Goal: Task Accomplishment & Management: Use online tool/utility

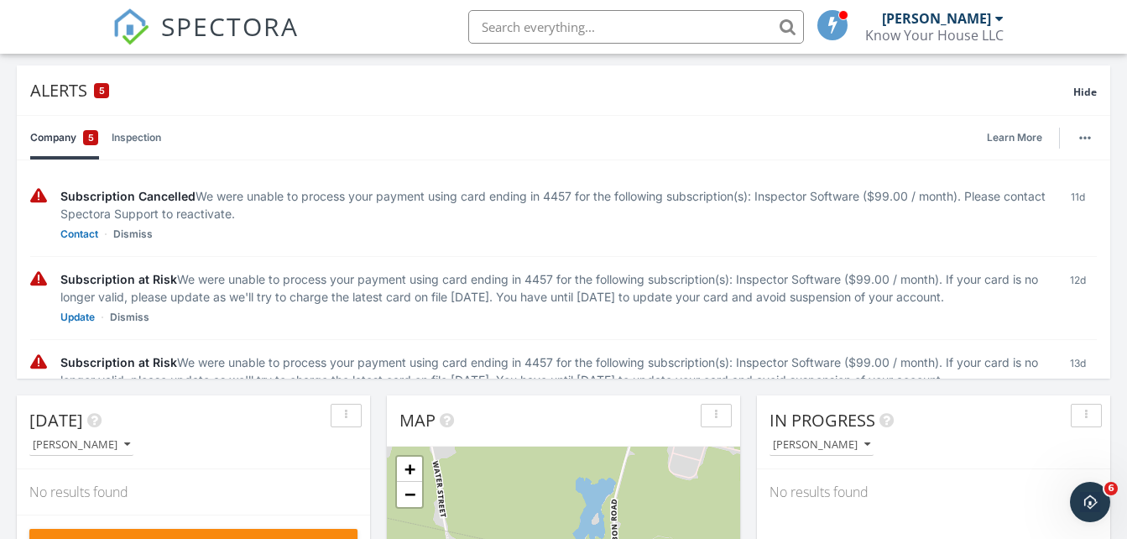
scroll to position [112, 0]
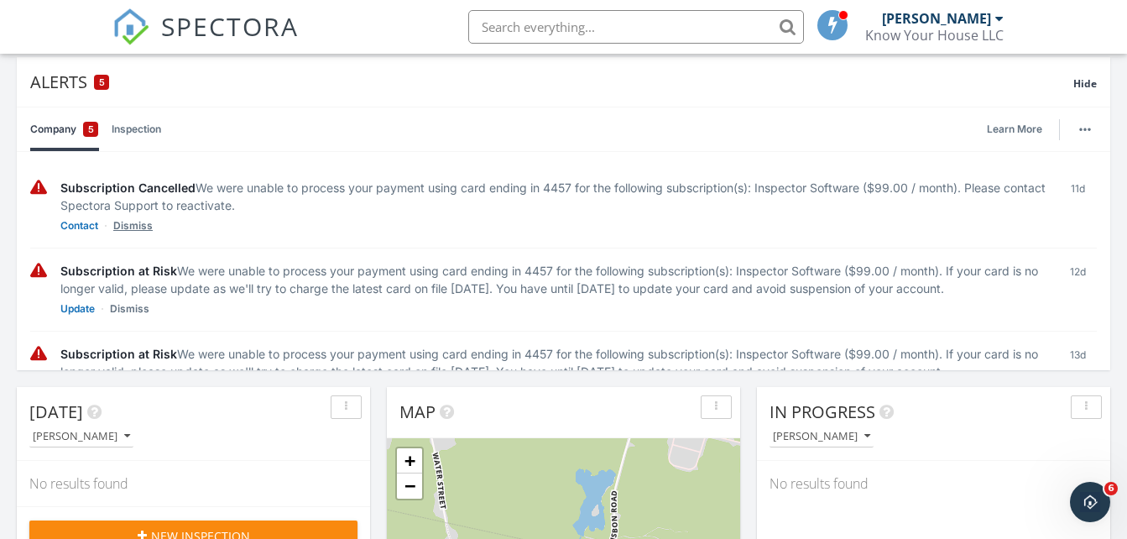
click at [138, 225] on link "Dismiss" at bounding box center [132, 225] width 39 height 17
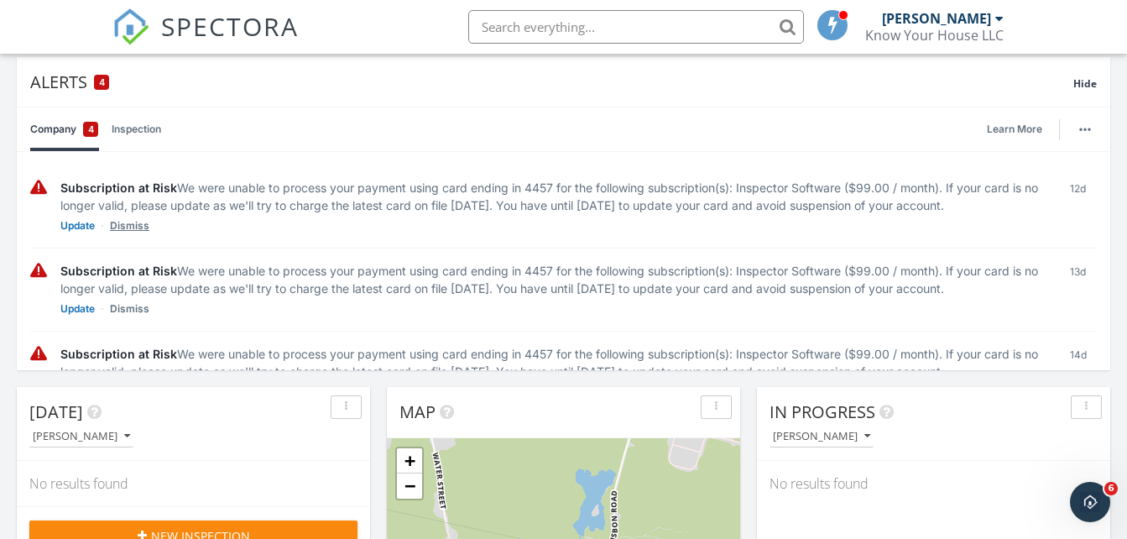
click at [135, 234] on link "Dismiss" at bounding box center [129, 225] width 39 height 17
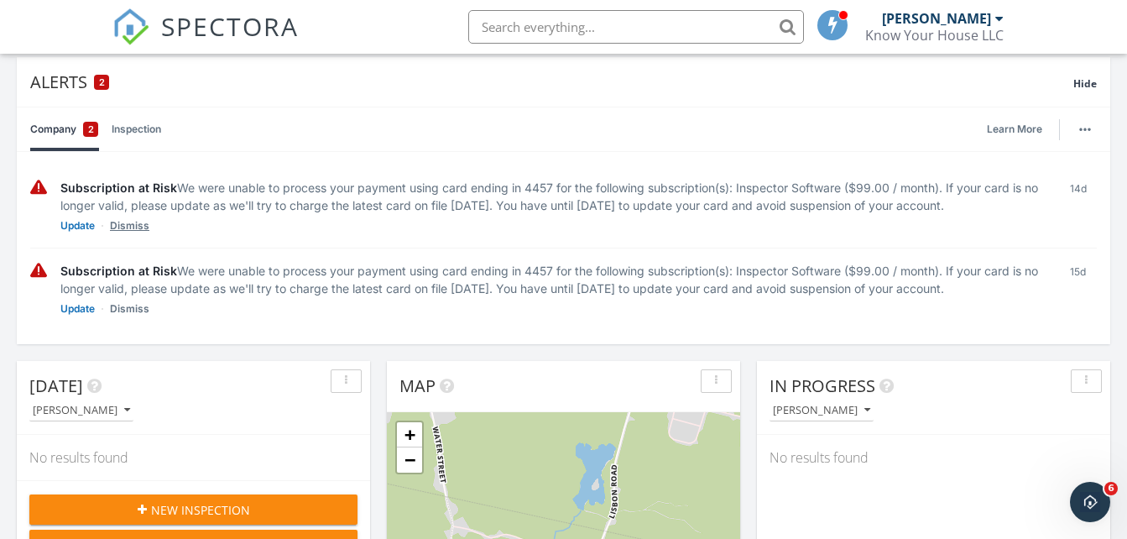
click at [135, 234] on link "Dismiss" at bounding box center [129, 225] width 39 height 17
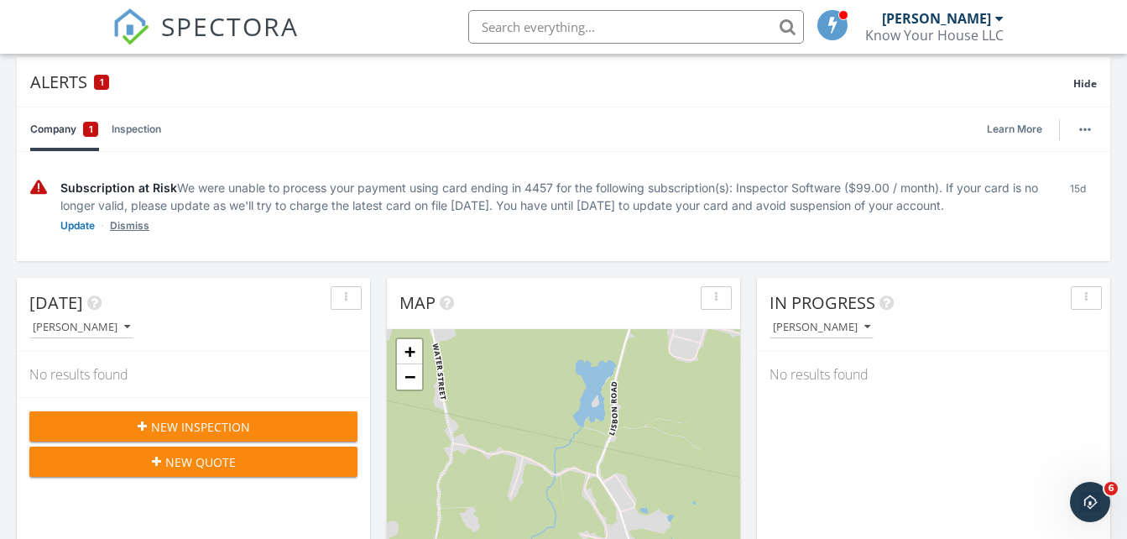
click at [131, 225] on link "Dismiss" at bounding box center [129, 225] width 39 height 17
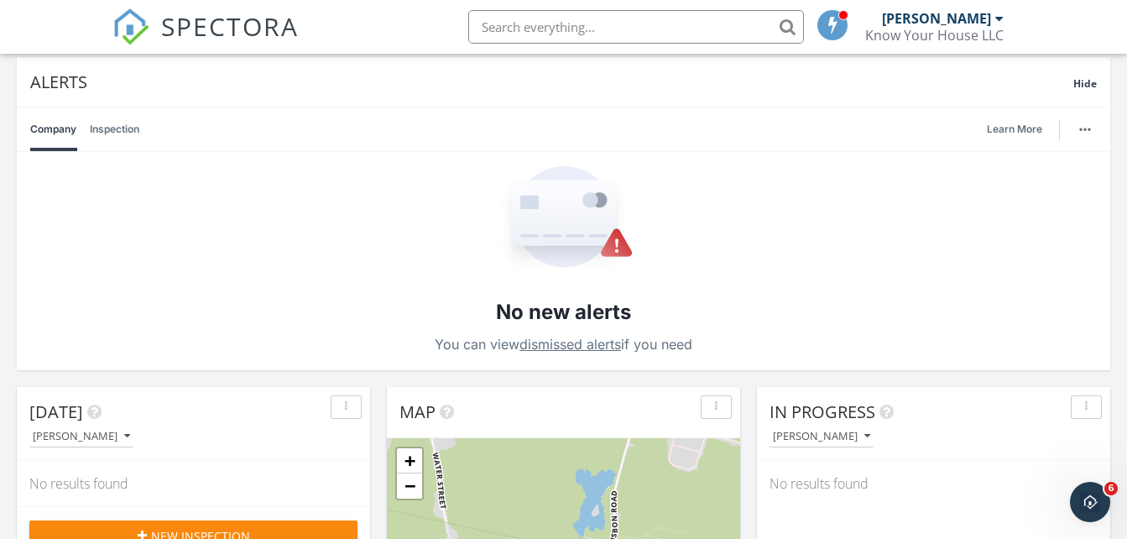
click at [825, 26] on span at bounding box center [833, 24] width 17 height 15
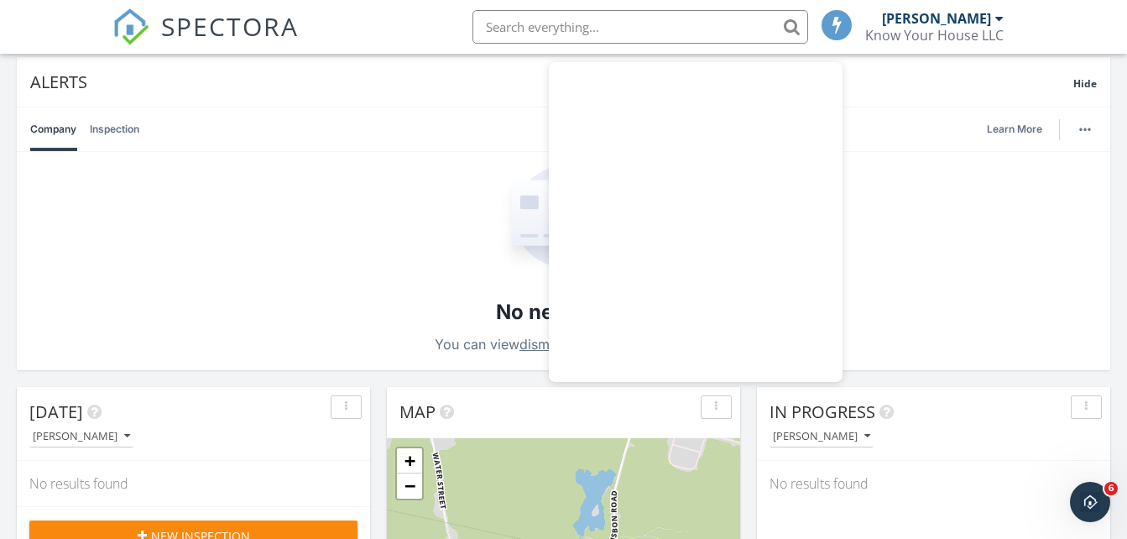
click at [888, 135] on div "Company Inspection Learn More" at bounding box center [563, 129] width 1066 height 44
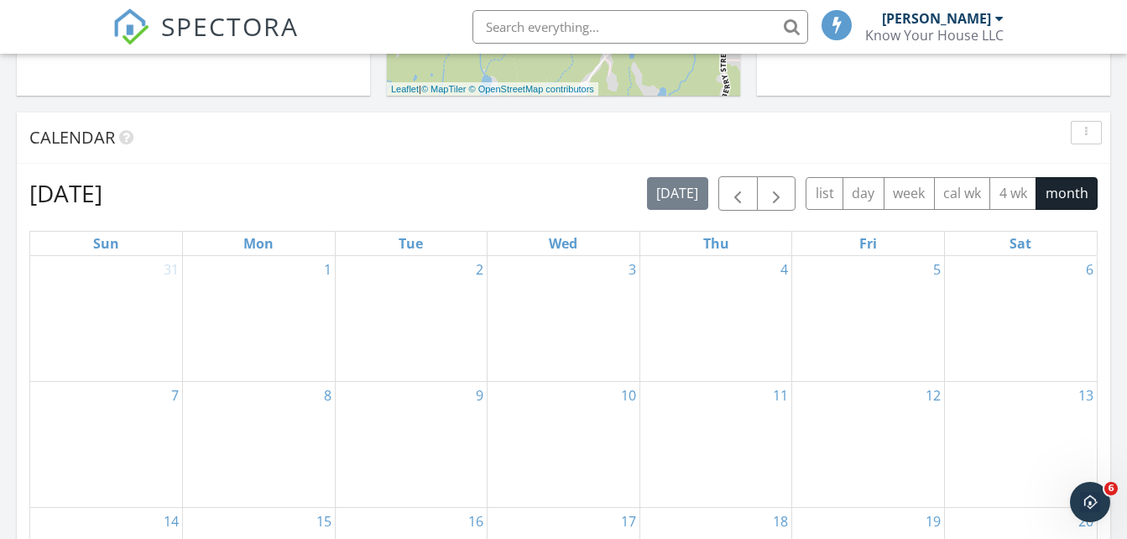
scroll to position [895, 0]
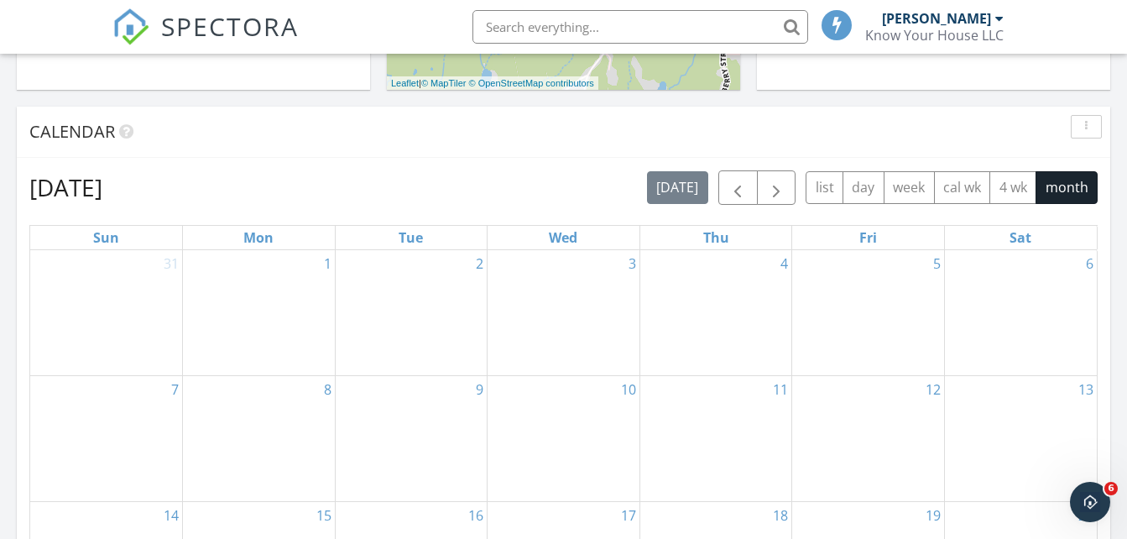
click at [264, 237] on link "Mon" at bounding box center [258, 237] width 37 height 23
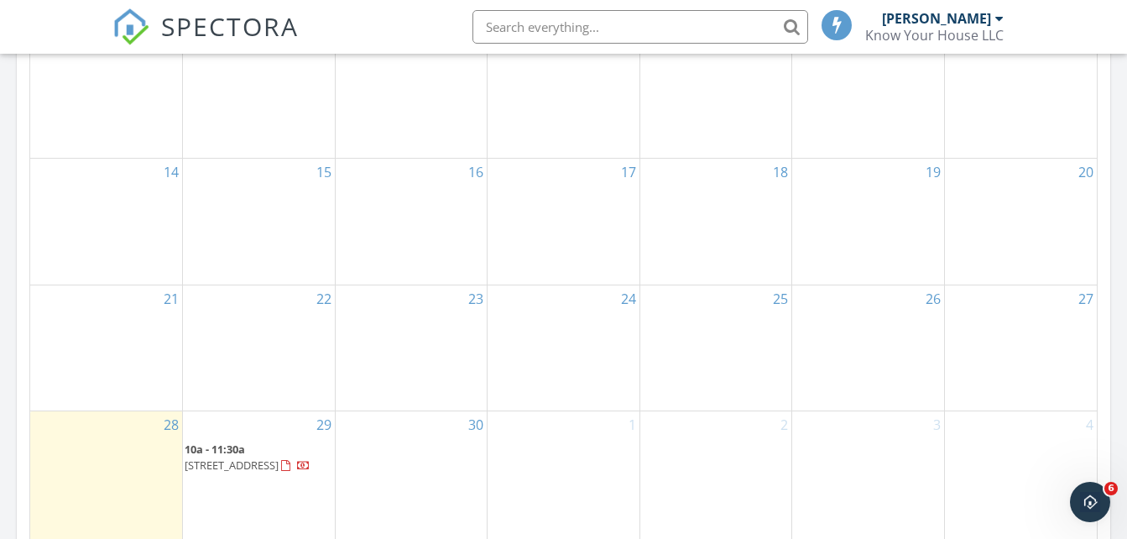
scroll to position [1370, 0]
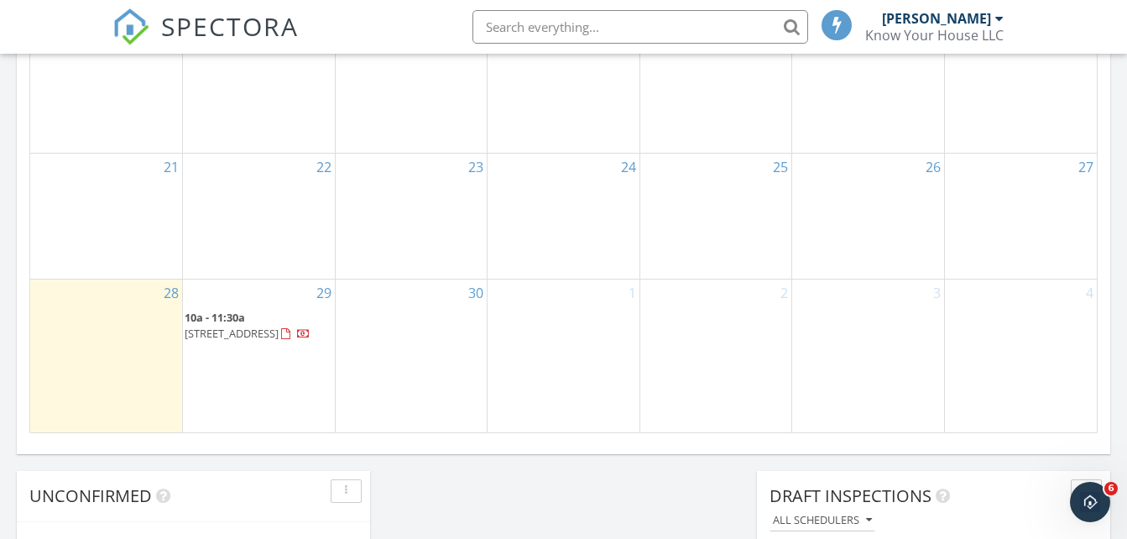
click at [256, 329] on span "[STREET_ADDRESS]" at bounding box center [232, 333] width 94 height 15
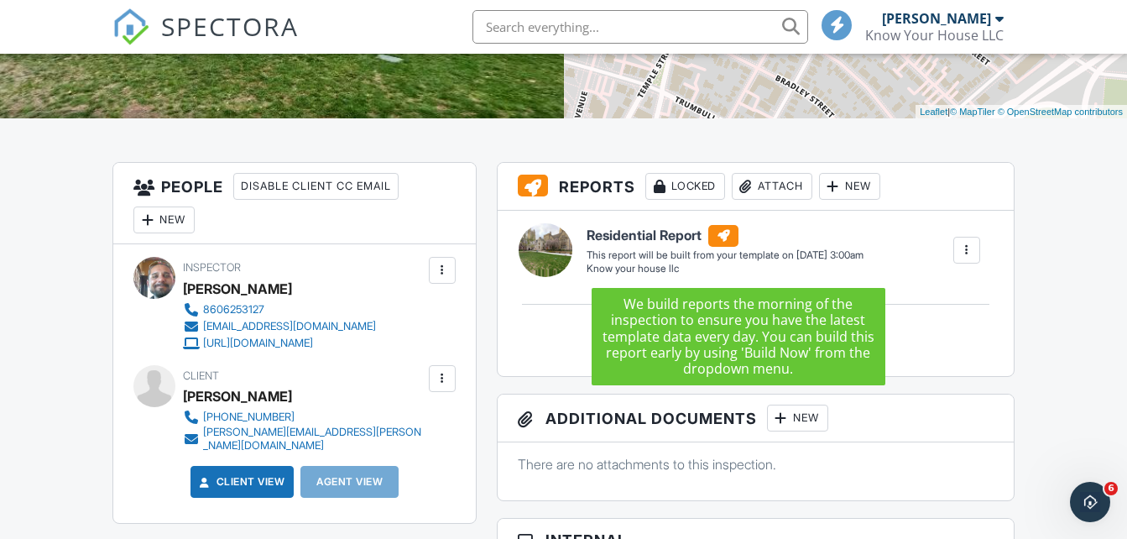
scroll to position [336, 0]
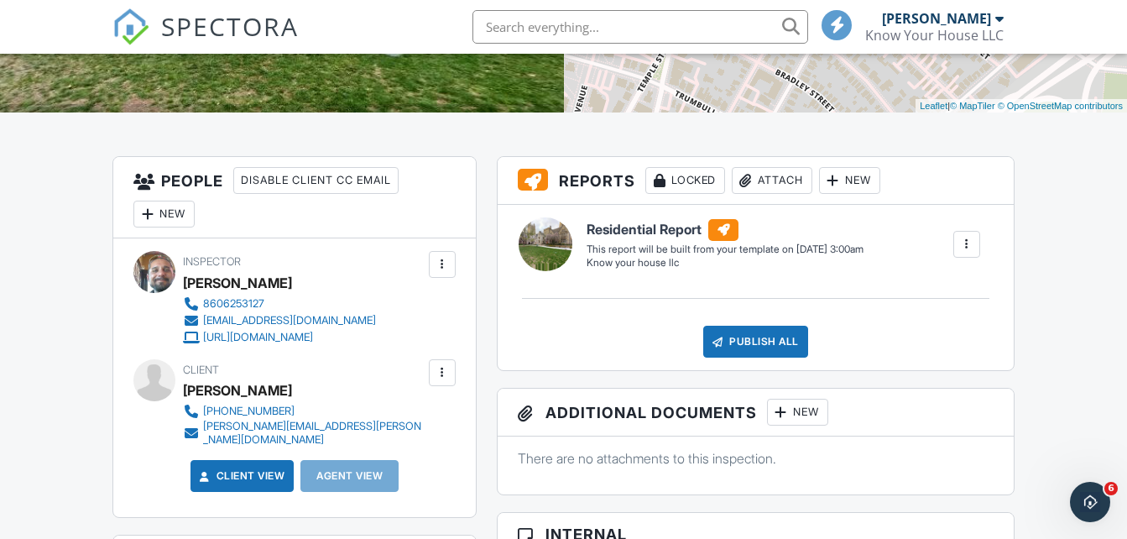
click at [966, 241] on div at bounding box center [966, 244] width 17 height 17
click at [945, 287] on div "Build Now" at bounding box center [932, 292] width 81 height 20
